Goal: Task Accomplishment & Management: Complete application form

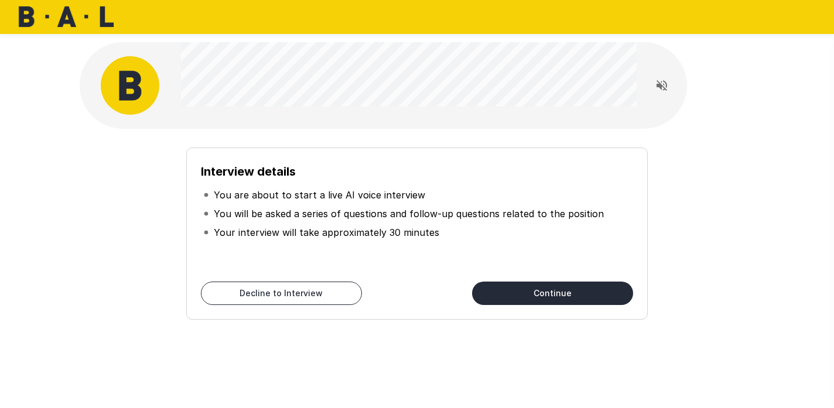
click at [659, 100] on div at bounding box center [661, 85] width 50 height 59
click at [659, 88] on icon "Read questions aloud" at bounding box center [662, 85] width 14 height 14
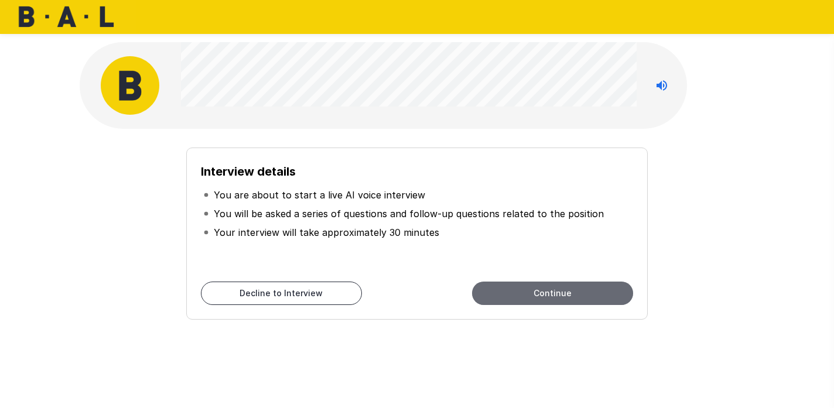
click at [565, 299] on button "Continue" at bounding box center [552, 293] width 161 height 23
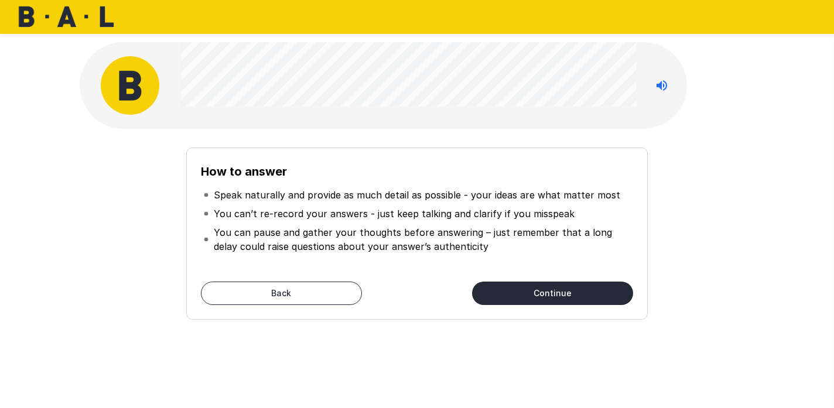
click at [573, 284] on button "Continue" at bounding box center [552, 293] width 161 height 23
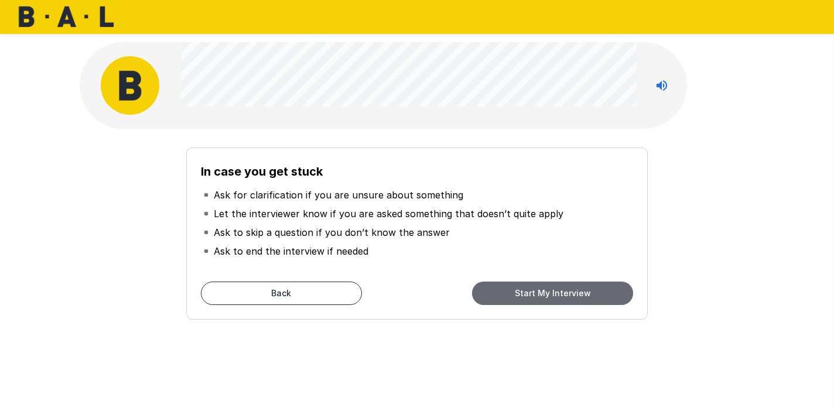
click at [569, 289] on button "Start My Interview" at bounding box center [552, 293] width 161 height 23
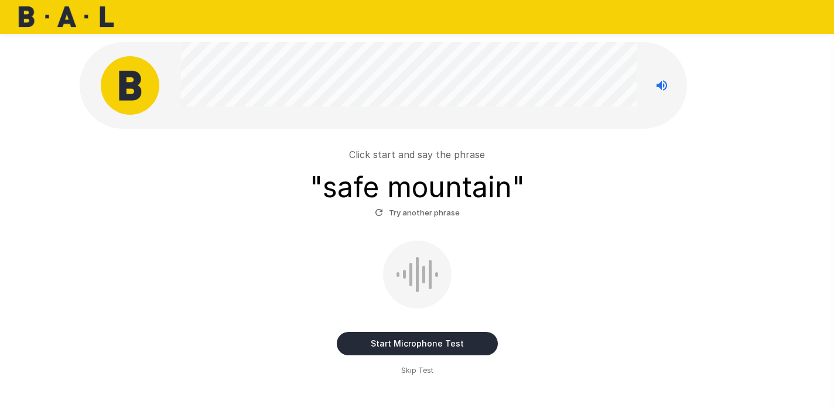
click at [461, 351] on button "Start Microphone Test" at bounding box center [417, 343] width 161 height 23
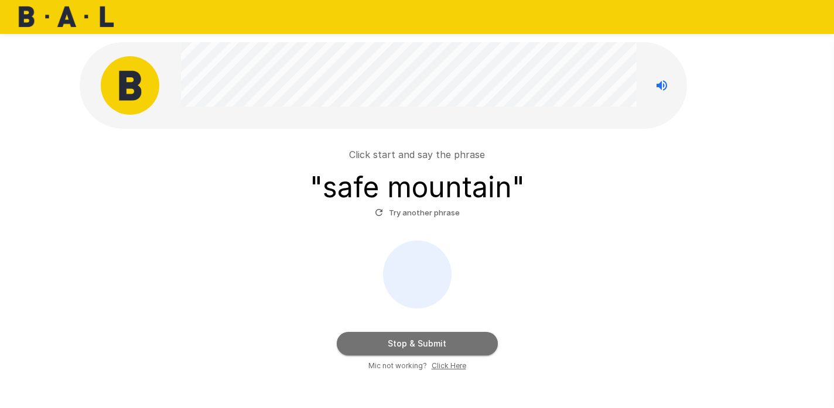
click at [461, 351] on button "Stop & Submit" at bounding box center [417, 343] width 161 height 23
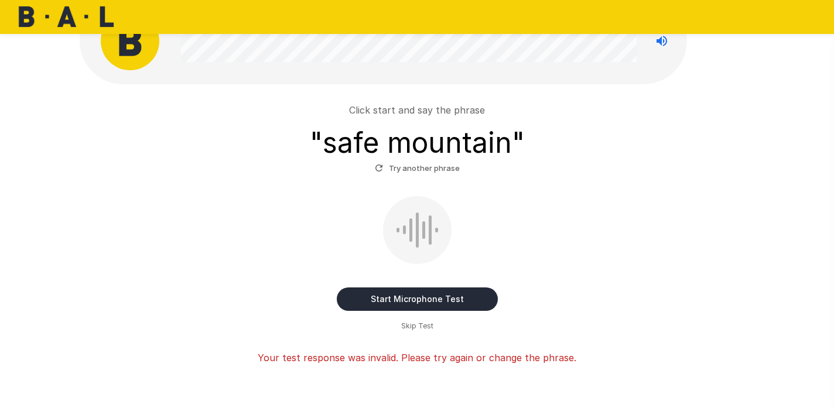
scroll to position [46, 0]
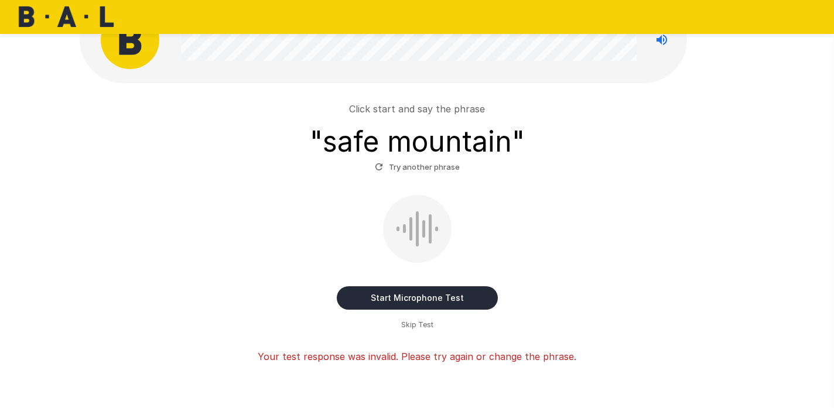
click at [472, 293] on button "Start Microphone Test" at bounding box center [417, 297] width 161 height 23
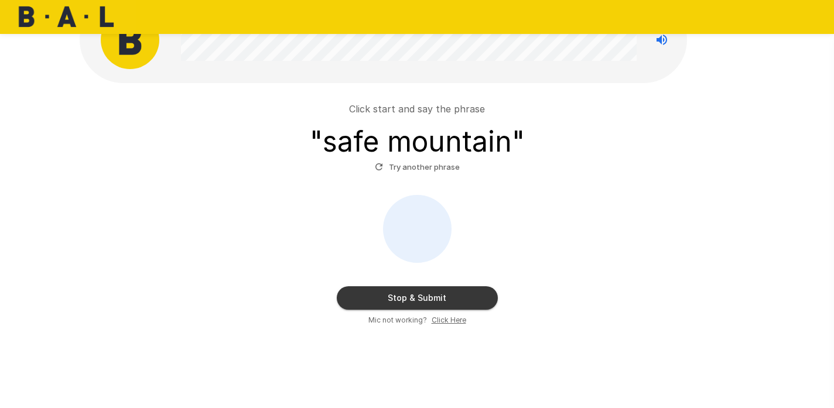
click at [443, 298] on button "Stop & Submit" at bounding box center [417, 297] width 161 height 23
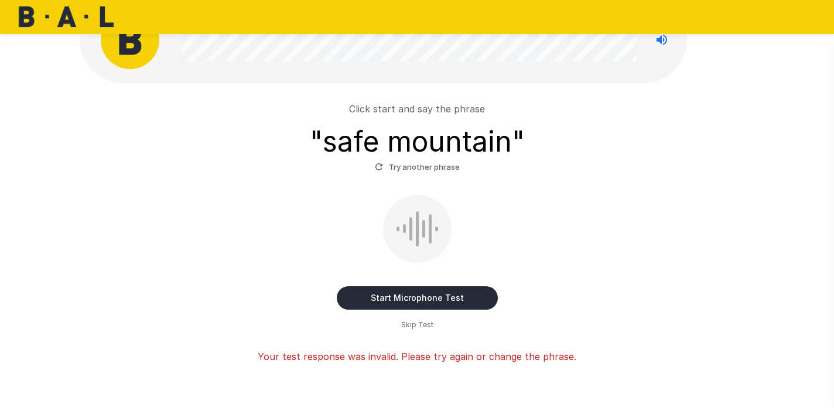
click at [433, 170] on button "Try another phrase" at bounding box center [417, 167] width 91 height 18
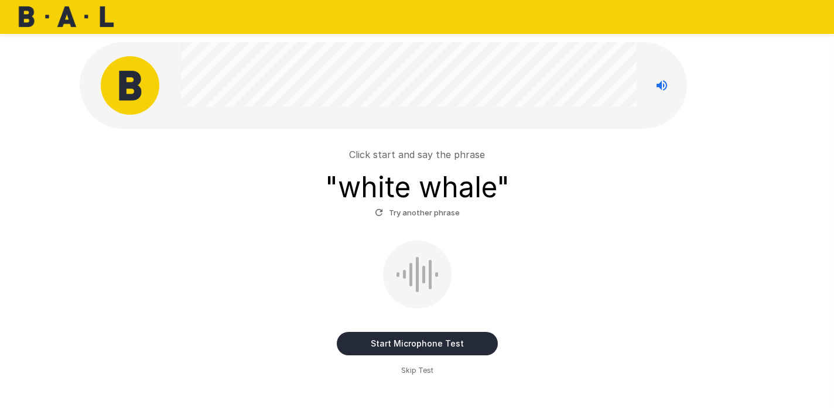
click at [594, 181] on div "Click start and say the phrase " white whale " Try another phrase" at bounding box center [416, 185] width 665 height 74
click at [429, 346] on button "Start Microphone Test" at bounding box center [417, 343] width 161 height 23
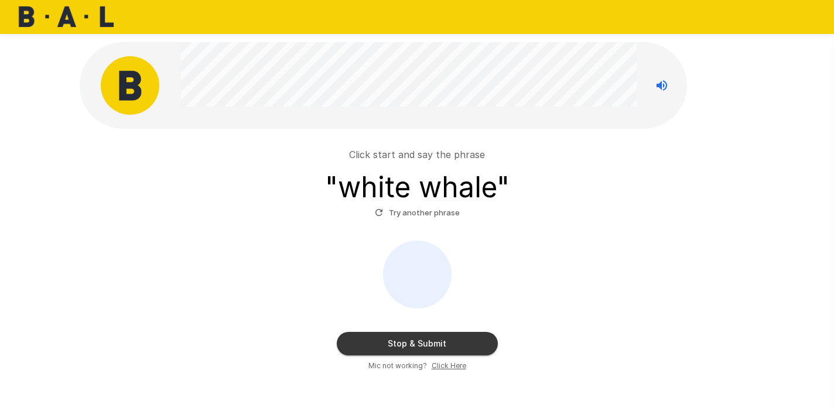
click at [413, 342] on button "Stop & Submit" at bounding box center [417, 343] width 161 height 23
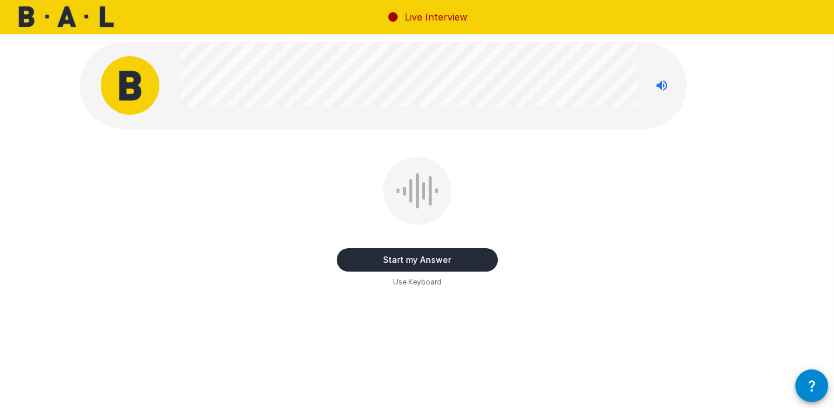
click at [426, 258] on button "Start my Answer" at bounding box center [417, 259] width 161 height 23
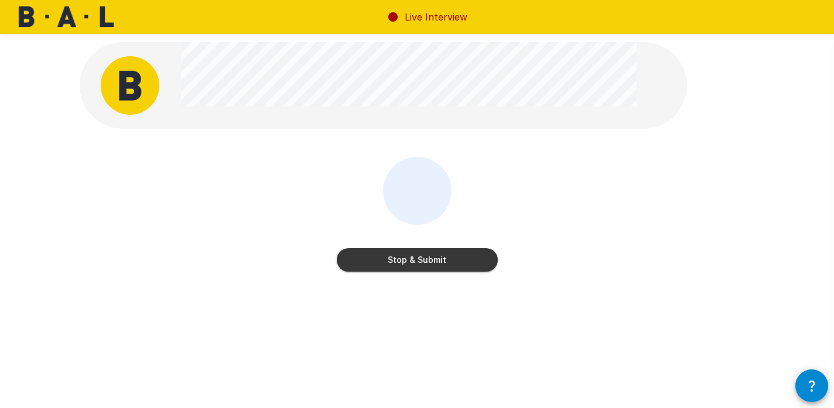
click at [478, 258] on button "Stop & Submit" at bounding box center [417, 259] width 161 height 23
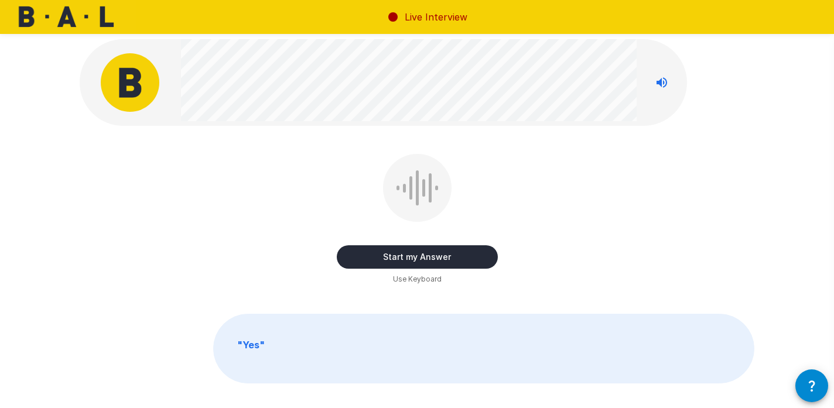
scroll to position [4, 0]
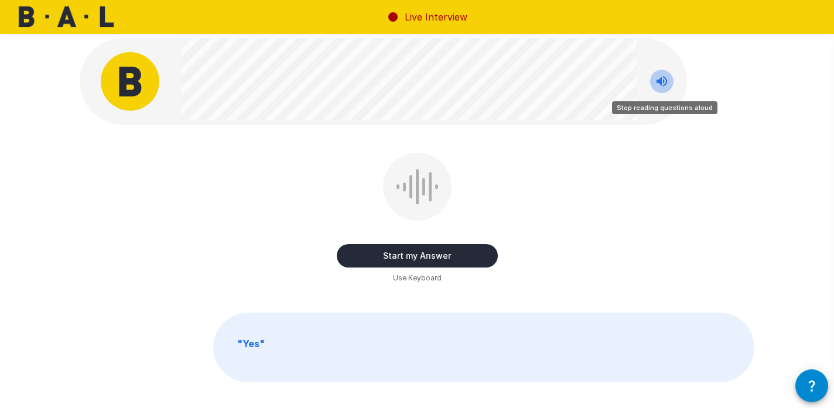
click at [656, 77] on icon "Stop reading questions aloud" at bounding box center [662, 81] width 14 height 14
click at [656, 77] on icon "Read questions aloud" at bounding box center [662, 81] width 14 height 14
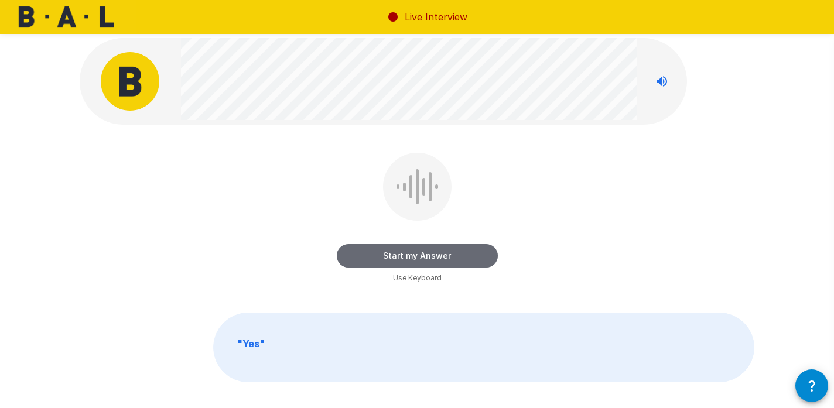
click at [417, 257] on button "Start my Answer" at bounding box center [417, 255] width 161 height 23
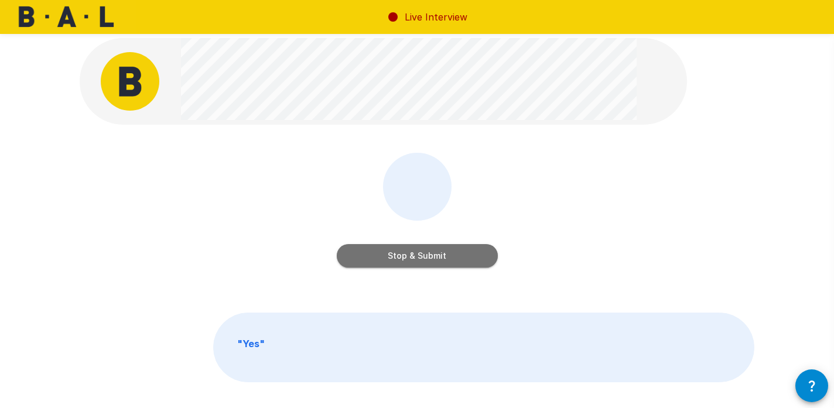
click at [452, 252] on button "Stop & Submit" at bounding box center [417, 255] width 161 height 23
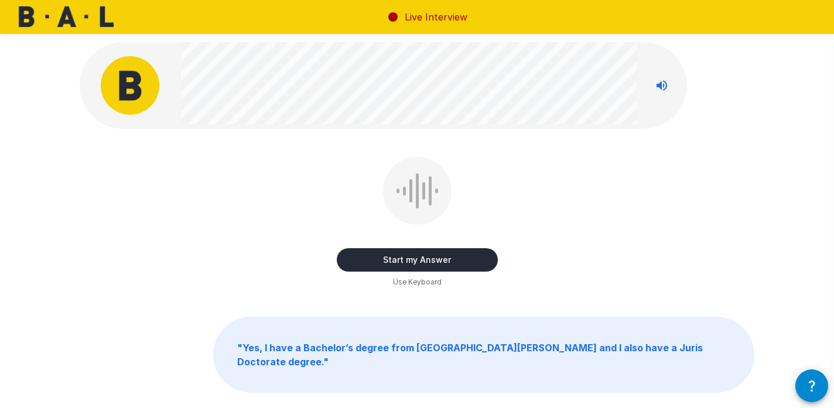
click at [473, 265] on button "Start my Answer" at bounding box center [417, 259] width 161 height 23
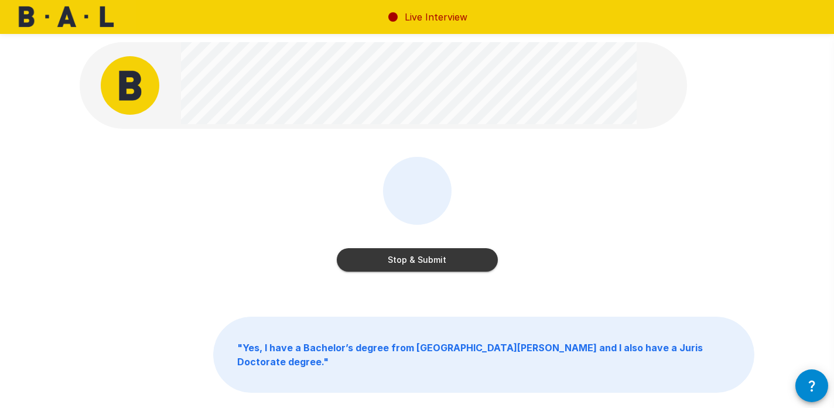
click at [449, 261] on button "Stop & Submit" at bounding box center [417, 259] width 161 height 23
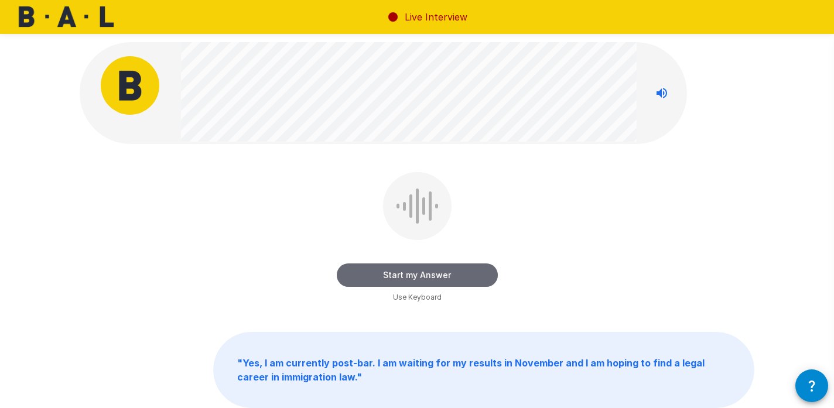
click at [395, 271] on button "Start my Answer" at bounding box center [417, 275] width 161 height 23
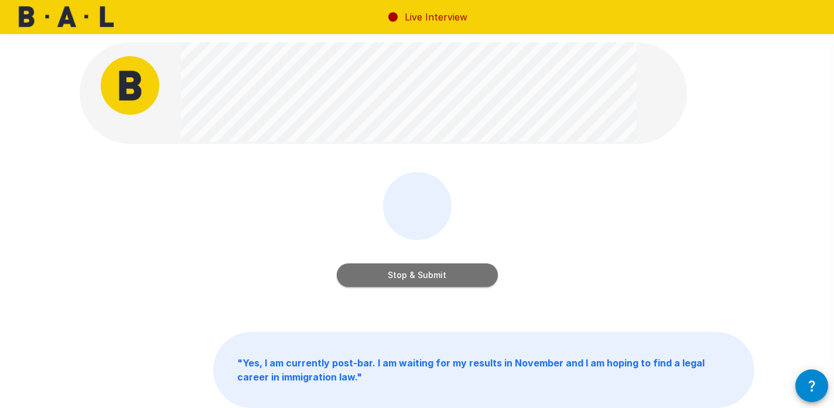
click at [395, 271] on button "Stop & Submit" at bounding box center [417, 275] width 161 height 23
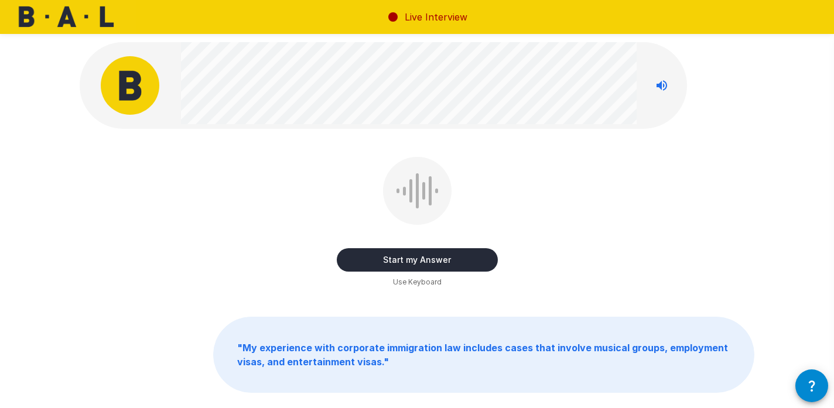
click at [471, 260] on button "Start my Answer" at bounding box center [417, 259] width 161 height 23
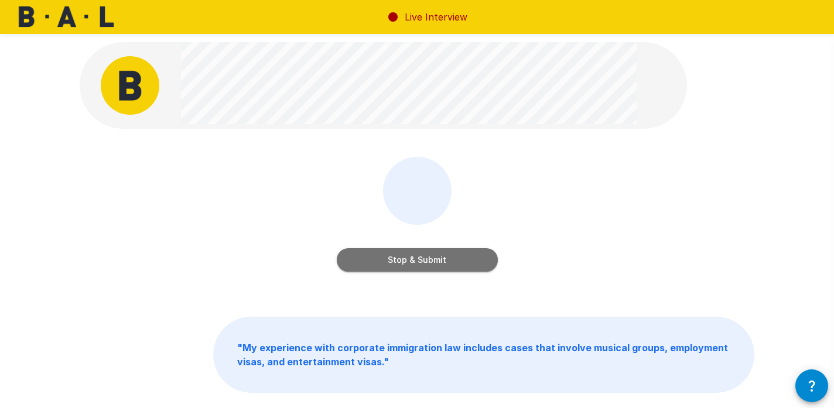
click at [471, 260] on button "Stop & Submit" at bounding box center [417, 259] width 161 height 23
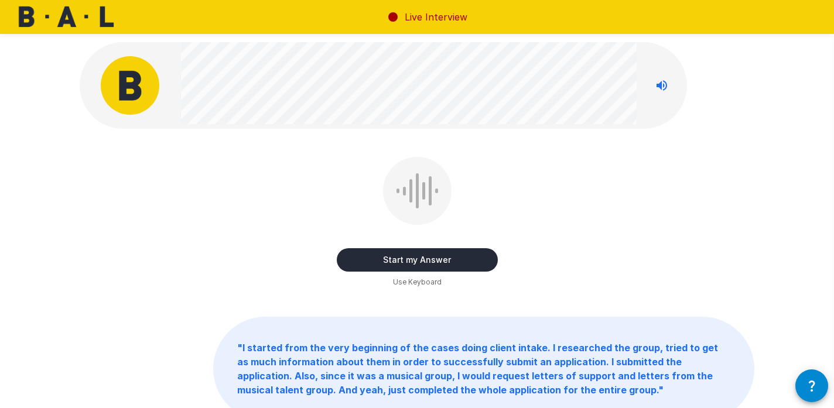
click at [442, 264] on button "Start my Answer" at bounding box center [417, 259] width 161 height 23
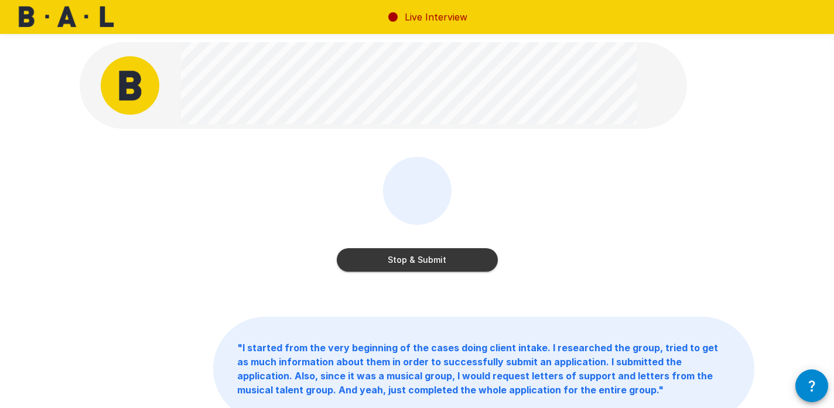
click at [442, 264] on button "Stop & Submit" at bounding box center [417, 259] width 161 height 23
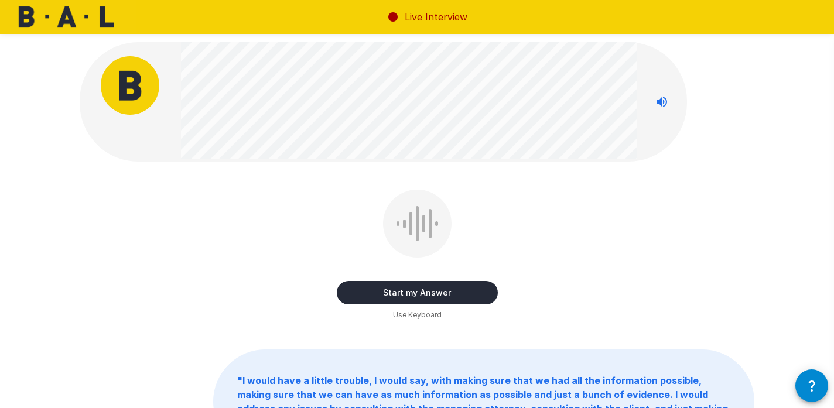
click at [433, 289] on button "Start my Answer" at bounding box center [417, 292] width 161 height 23
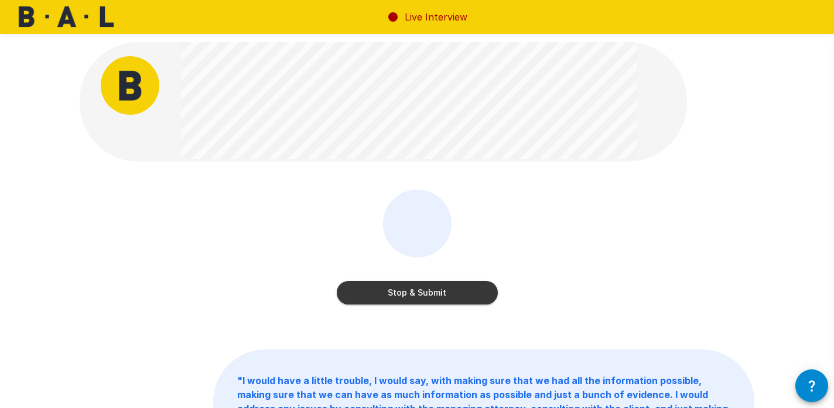
click at [426, 292] on button "Stop & Submit" at bounding box center [417, 292] width 161 height 23
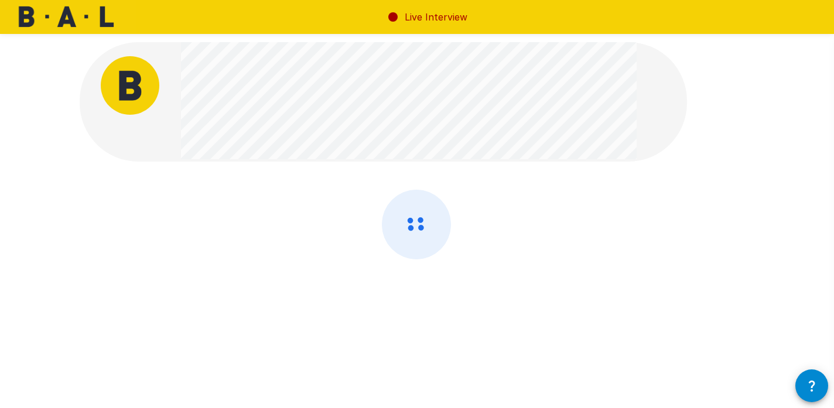
scroll to position [6, 0]
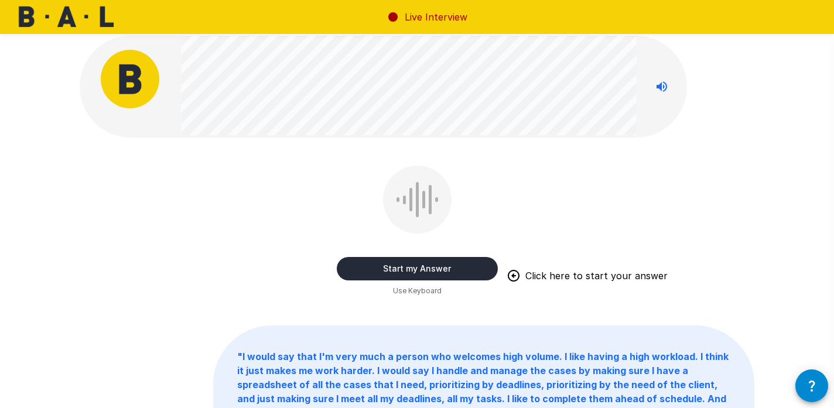
click at [436, 272] on button "Start my Answer" at bounding box center [417, 268] width 161 height 23
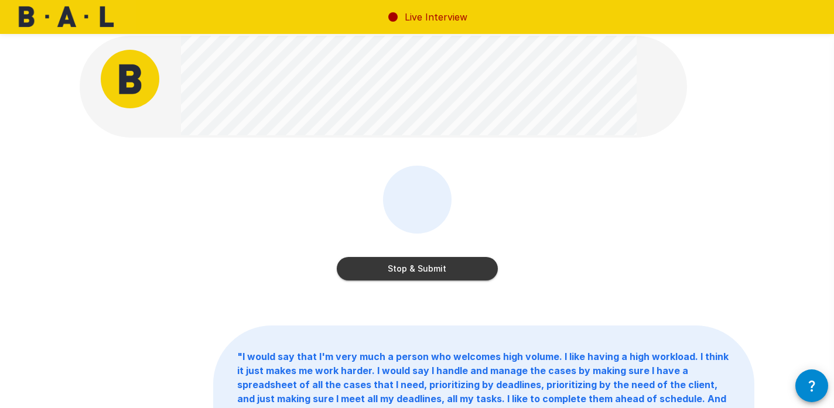
click at [436, 272] on button "Stop & Submit" at bounding box center [417, 268] width 161 height 23
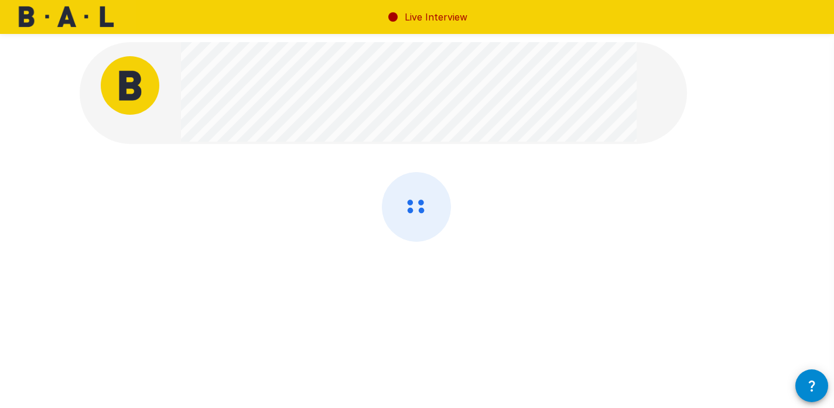
scroll to position [0, 0]
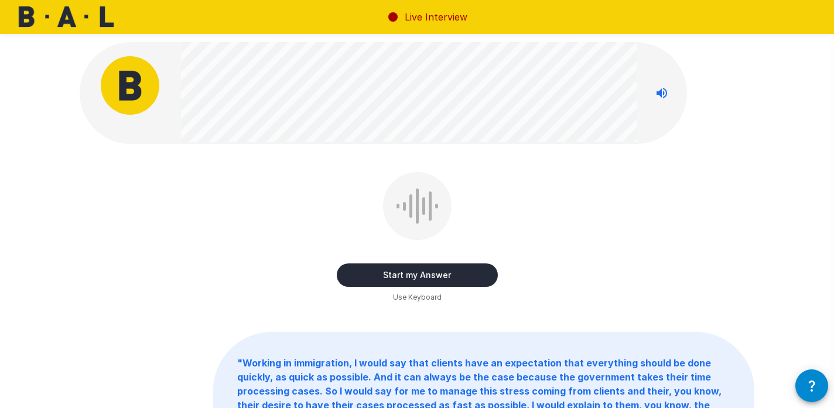
click at [436, 272] on button "Start my Answer" at bounding box center [417, 275] width 161 height 23
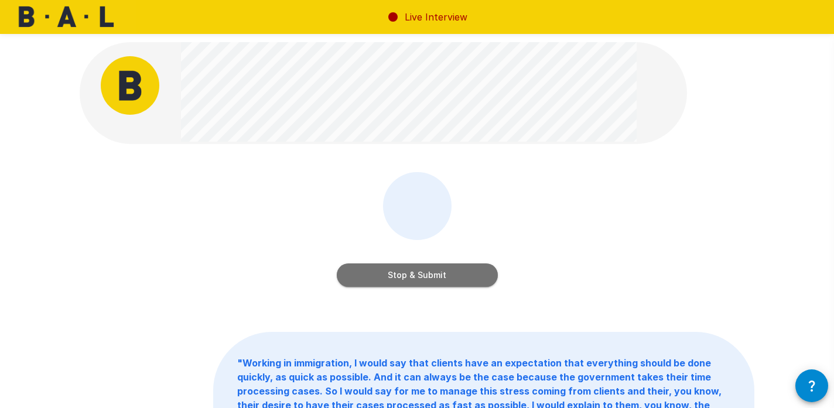
click at [435, 271] on button "Stop & Submit" at bounding box center [417, 275] width 161 height 23
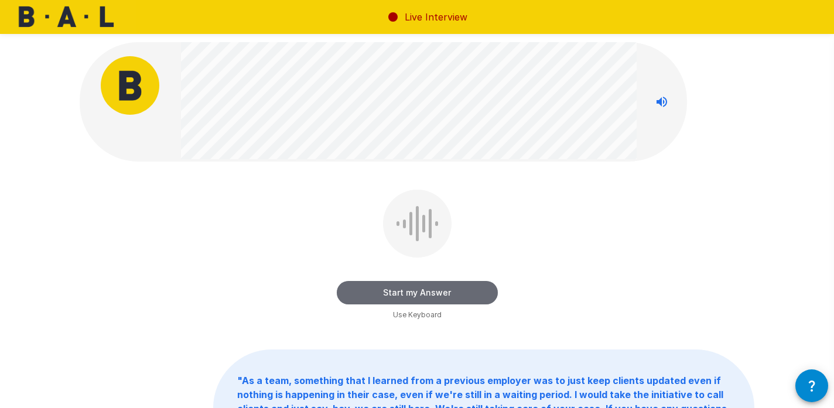
click at [424, 290] on button "Start my Answer" at bounding box center [417, 292] width 161 height 23
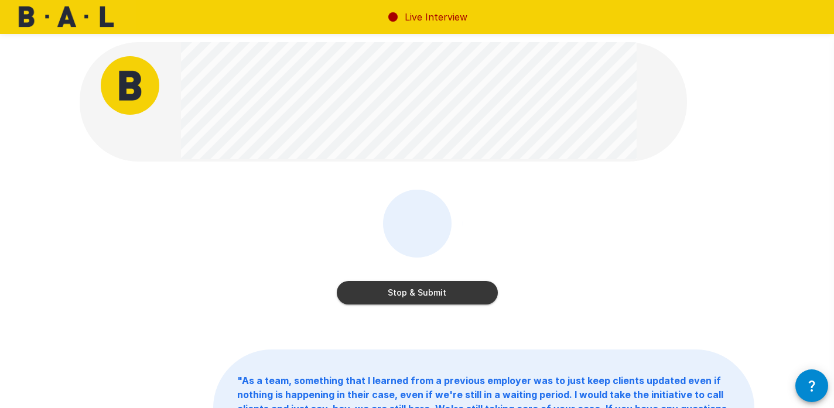
click at [424, 290] on button "Stop & Submit" at bounding box center [417, 292] width 161 height 23
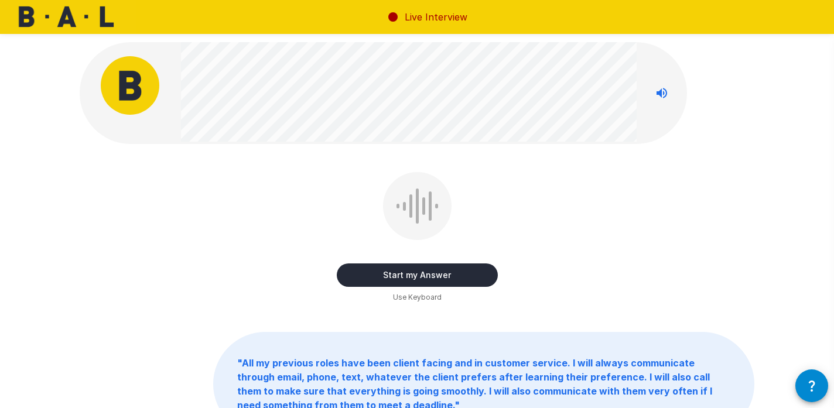
click at [425, 275] on button "Start my Answer" at bounding box center [417, 275] width 161 height 23
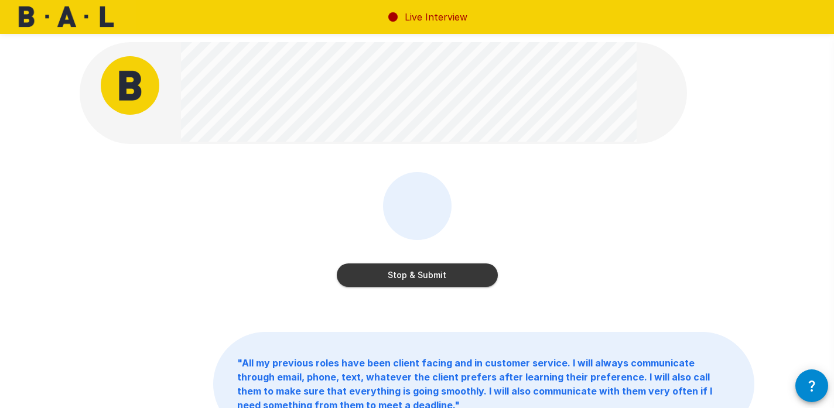
click at [399, 271] on button "Stop & Submit" at bounding box center [417, 275] width 161 height 23
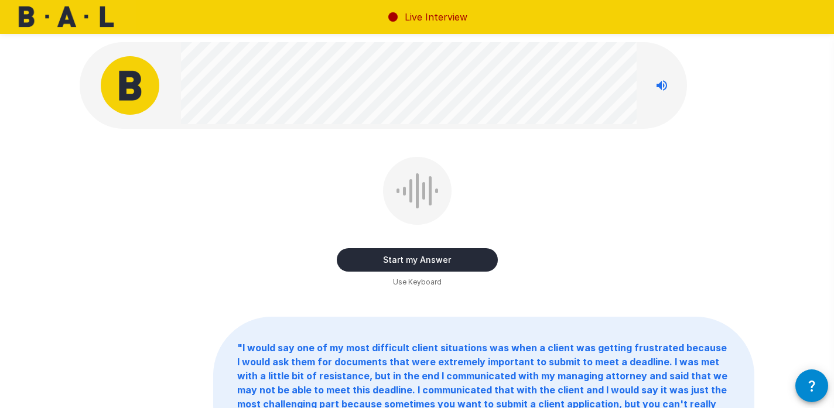
click at [398, 261] on button "Start my Answer" at bounding box center [417, 259] width 161 height 23
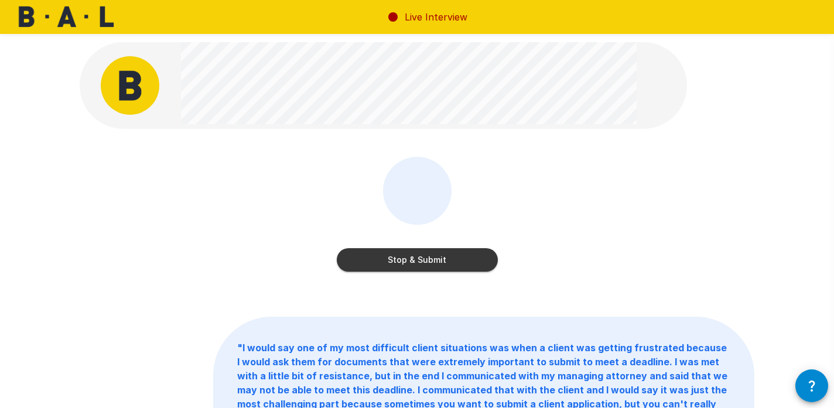
click at [398, 261] on button "Stop & Submit" at bounding box center [417, 259] width 161 height 23
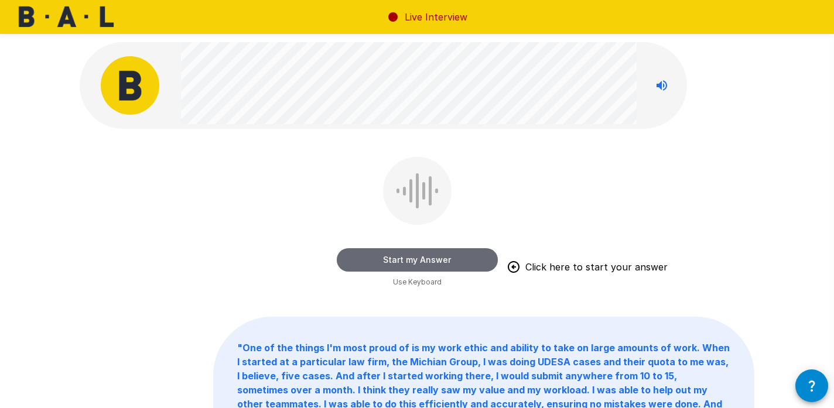
click at [410, 256] on button "Start my Answer" at bounding box center [417, 259] width 161 height 23
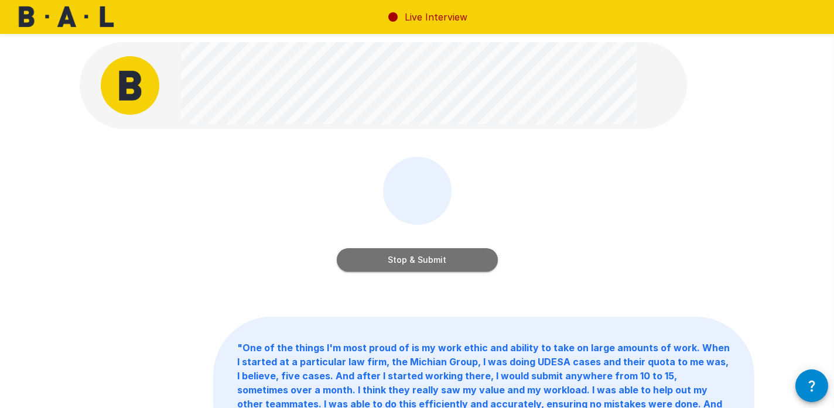
click at [410, 256] on button "Stop & Submit" at bounding box center [417, 259] width 161 height 23
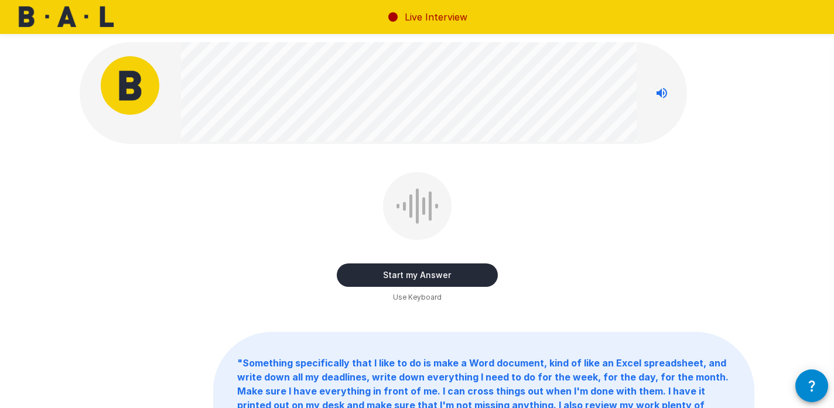
click at [408, 273] on button "Start my Answer" at bounding box center [417, 275] width 161 height 23
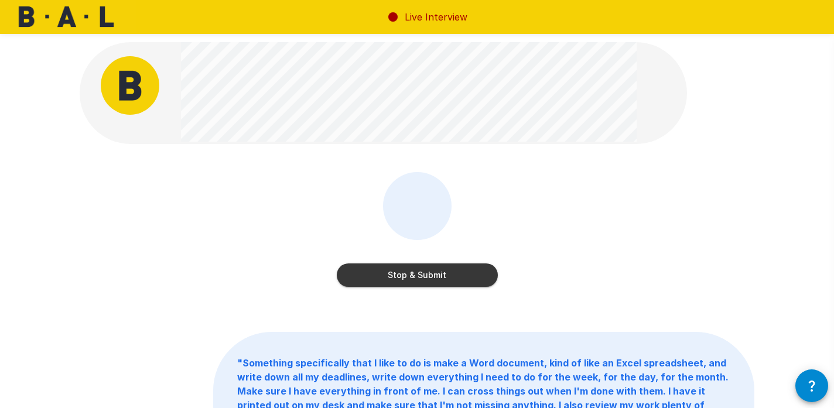
click at [408, 273] on button "Stop & Submit" at bounding box center [417, 275] width 161 height 23
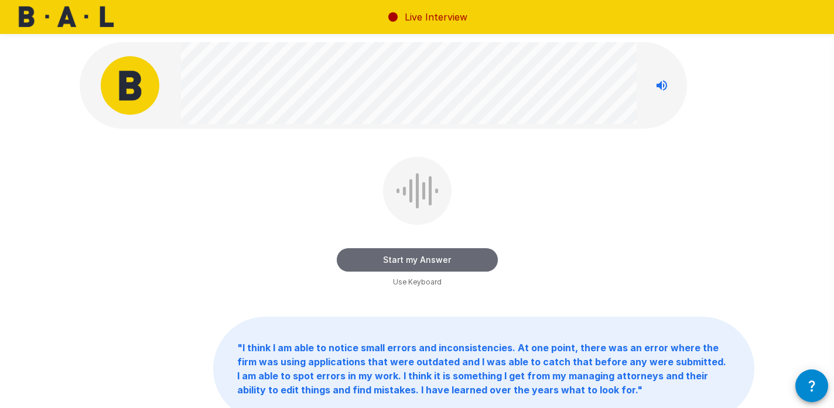
click at [405, 262] on button "Start my Answer" at bounding box center [417, 259] width 161 height 23
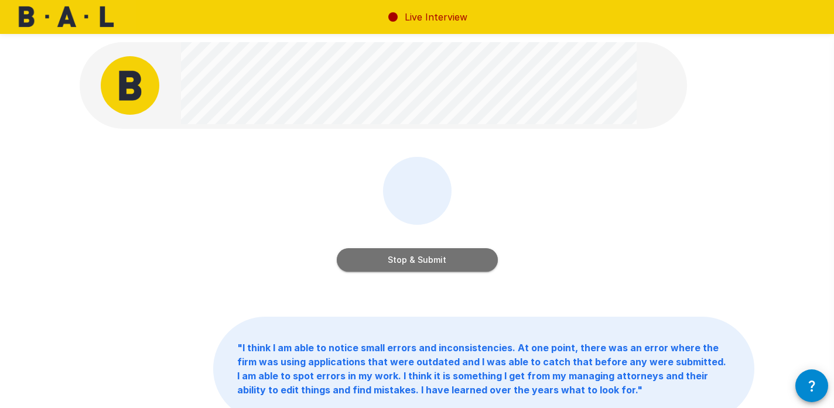
click at [405, 262] on button "Stop & Submit" at bounding box center [417, 259] width 161 height 23
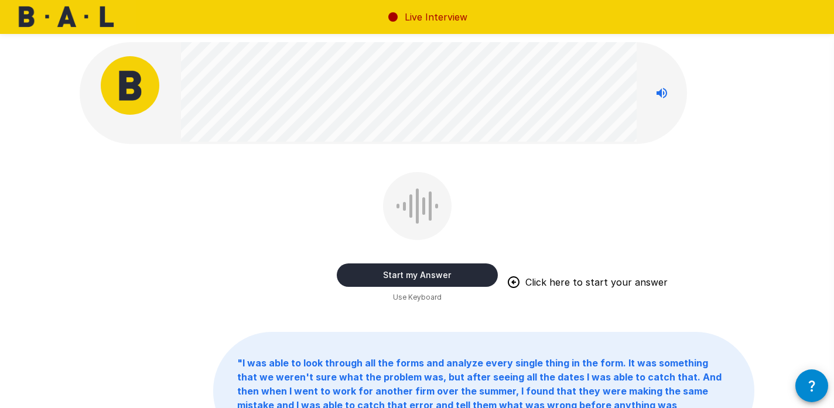
click at [395, 275] on button "Start my Answer" at bounding box center [417, 275] width 161 height 23
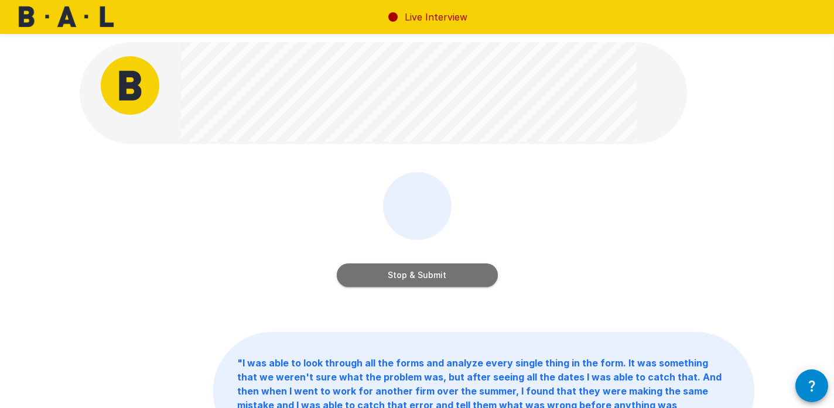
click at [395, 275] on button "Stop & Submit" at bounding box center [417, 275] width 161 height 23
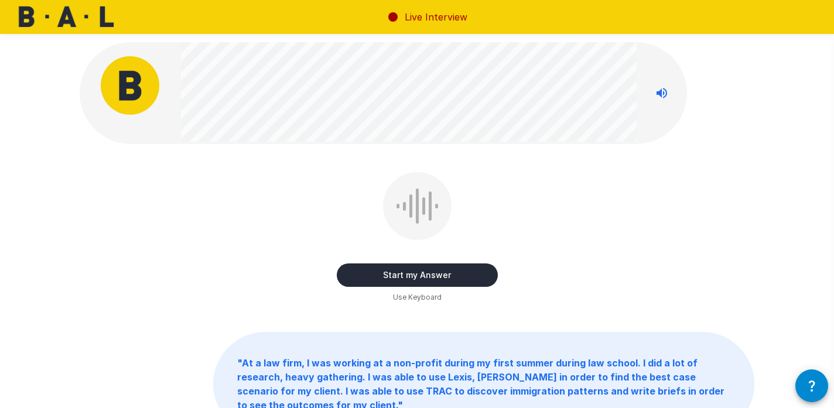
click at [395, 275] on button "Start my Answer" at bounding box center [417, 275] width 161 height 23
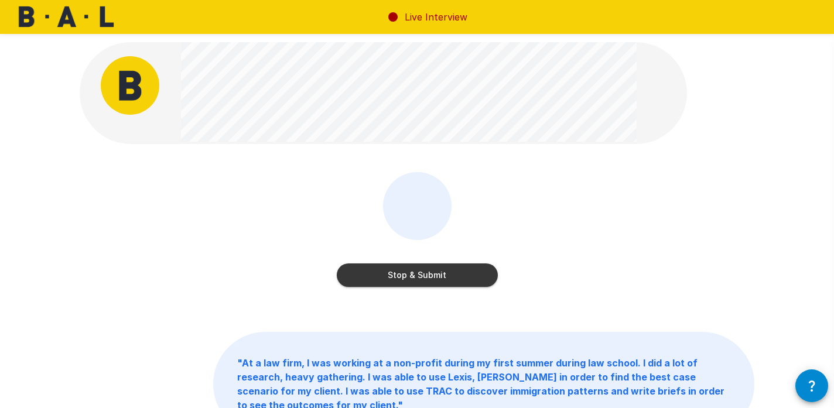
click at [395, 275] on button "Stop & Submit" at bounding box center [417, 275] width 161 height 23
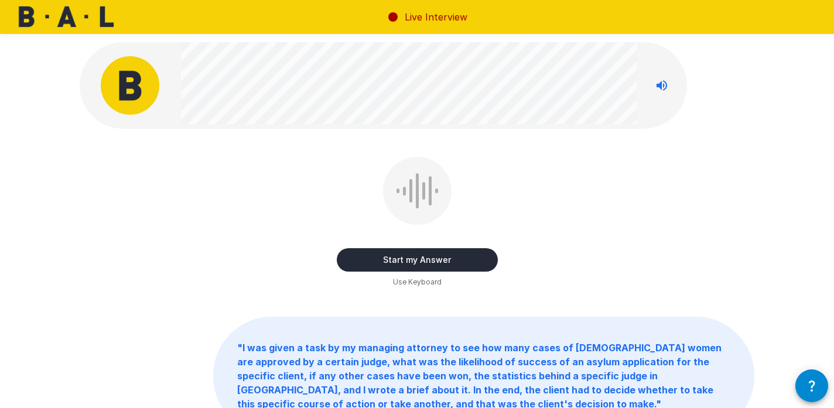
click at [395, 257] on button "Start my Answer" at bounding box center [417, 259] width 161 height 23
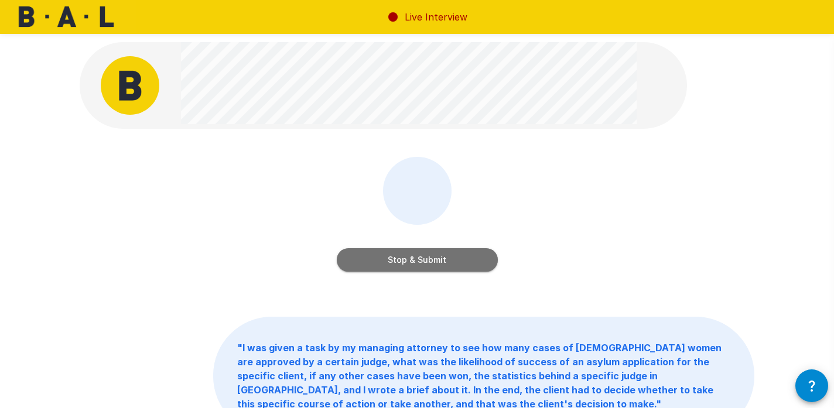
click at [395, 257] on button "Stop & Submit" at bounding box center [417, 259] width 161 height 23
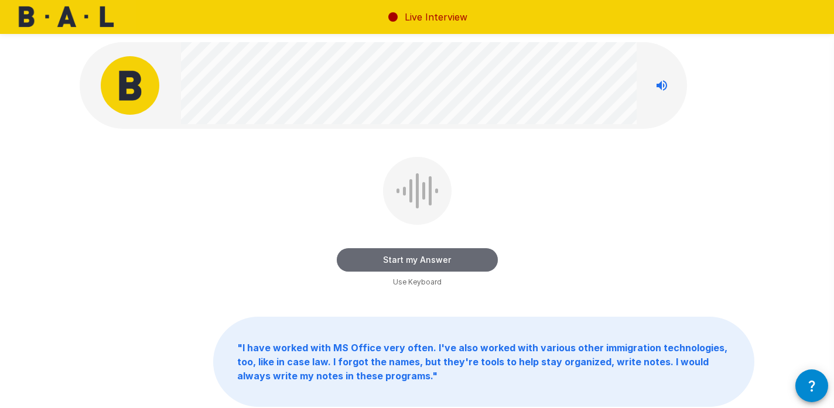
click at [396, 258] on button "Start my Answer" at bounding box center [417, 259] width 161 height 23
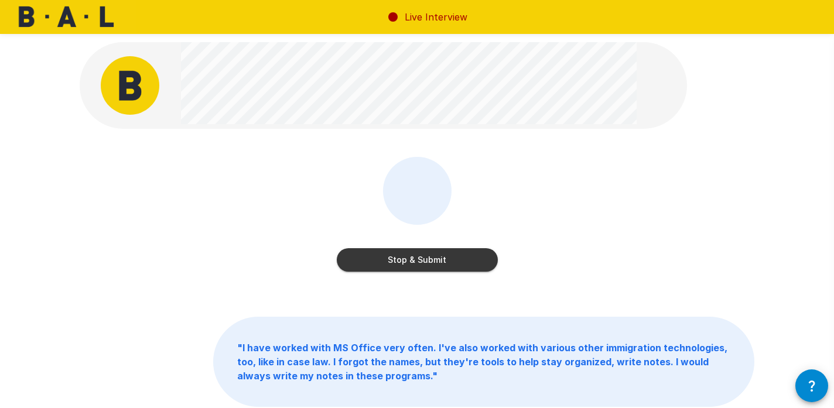
click at [396, 258] on button "Stop & Submit" at bounding box center [417, 259] width 161 height 23
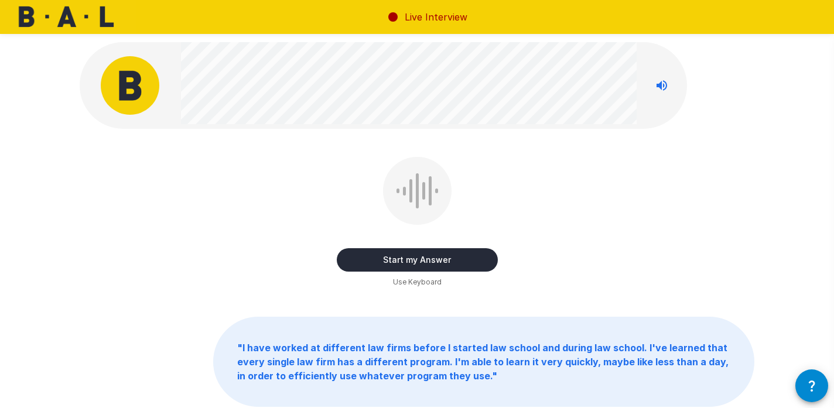
click at [396, 254] on button "Start my Answer" at bounding box center [417, 259] width 161 height 23
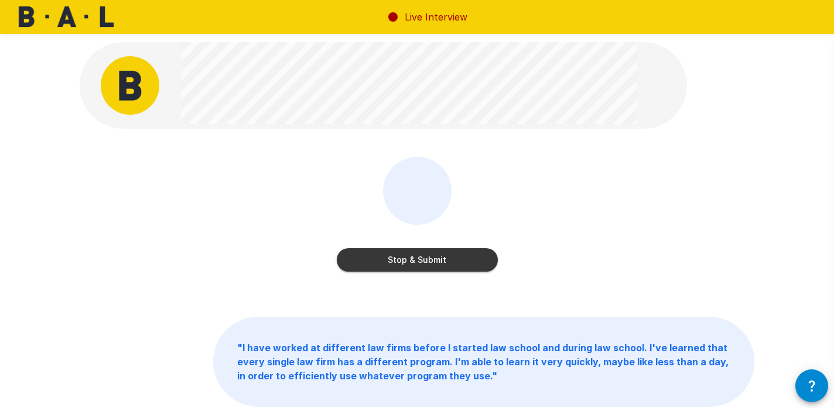
click at [395, 262] on button "Stop & Submit" at bounding box center [417, 259] width 161 height 23
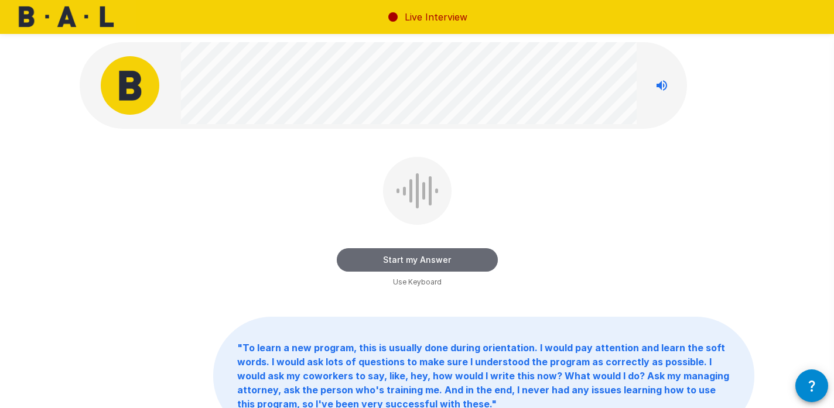
click at [478, 254] on button "Start my Answer" at bounding box center [417, 259] width 161 height 23
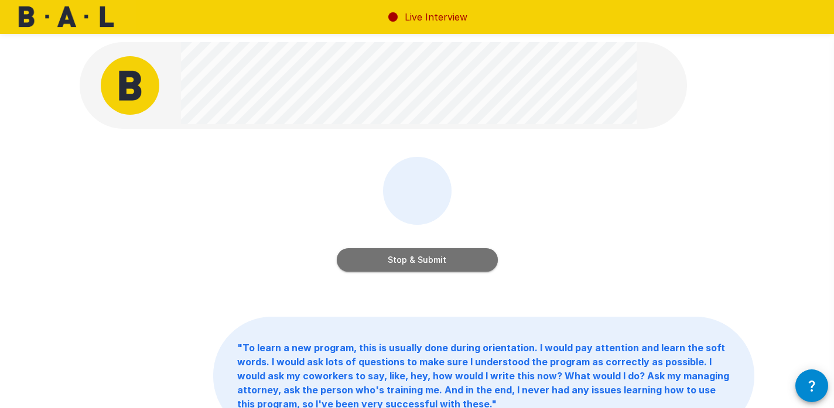
click at [478, 254] on button "Stop & Submit" at bounding box center [417, 259] width 161 height 23
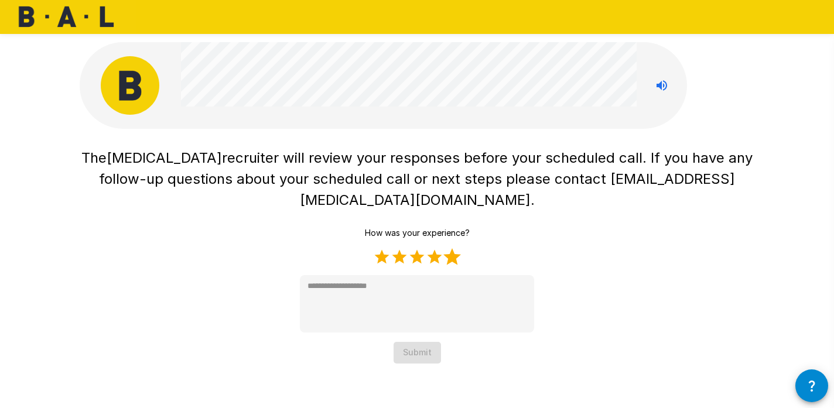
click at [452, 248] on label "5 Stars" at bounding box center [452, 257] width 18 height 18
type textarea "*"
click at [416, 343] on div "The [MEDICAL_DATA] recruiter will review your responses before your scheduled c…" at bounding box center [417, 184] width 703 height 368
click at [400, 342] on button "Submit" at bounding box center [417, 353] width 47 height 22
